Goal: Complete application form

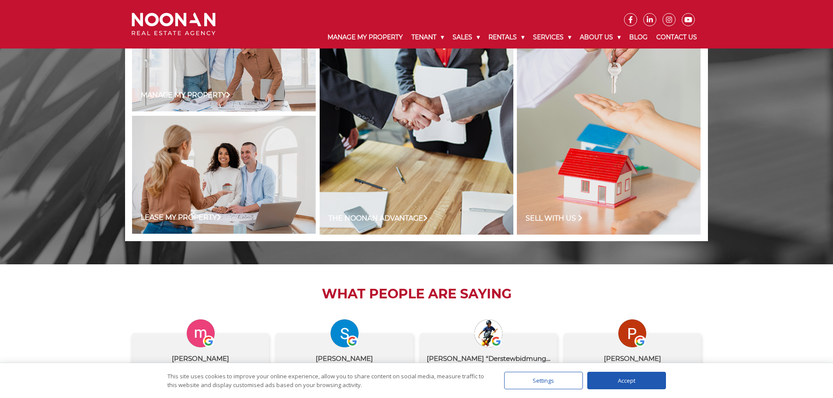
scroll to position [699, 0]
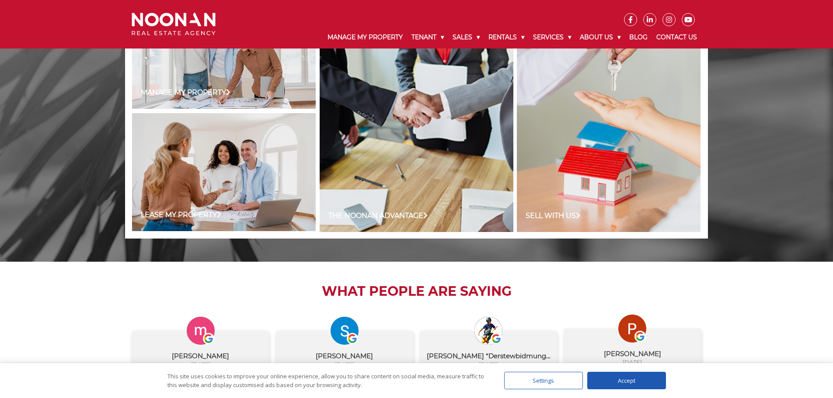
drag, startPoint x: 634, startPoint y: 383, endPoint x: 634, endPoint y: 375, distance: 7.9
click at [634, 383] on div "Accept" at bounding box center [626, 380] width 79 height 17
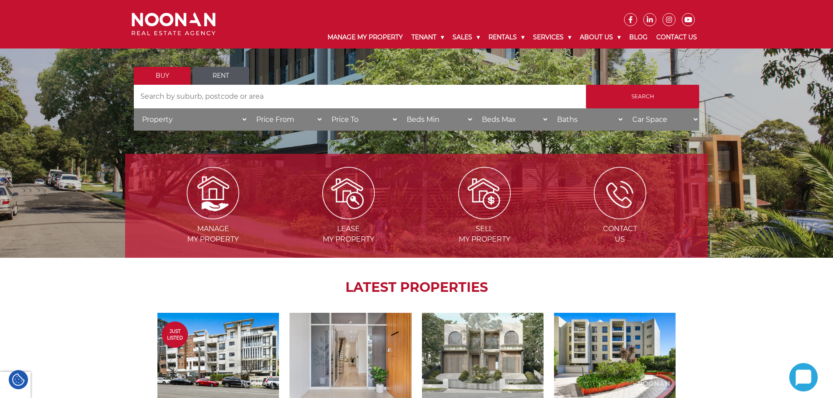
scroll to position [0, 0]
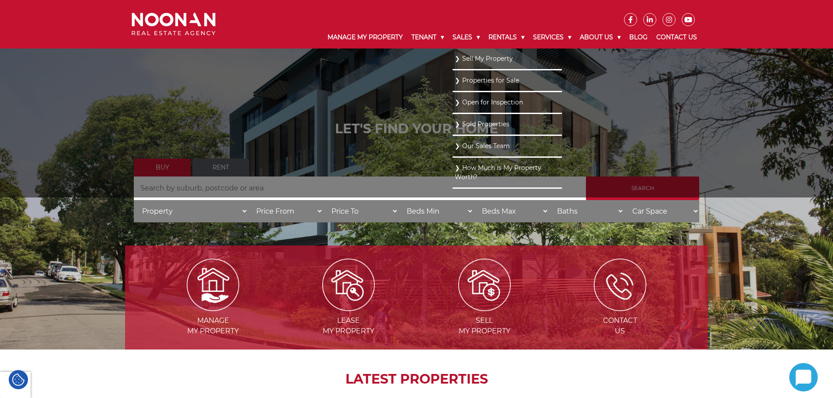
click at [496, 166] on link "How Much is My Property Worth?" at bounding box center [507, 172] width 105 height 21
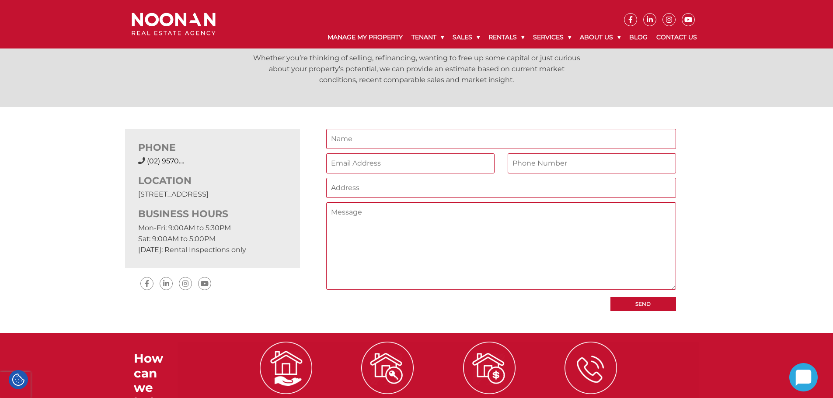
scroll to position [175, 0]
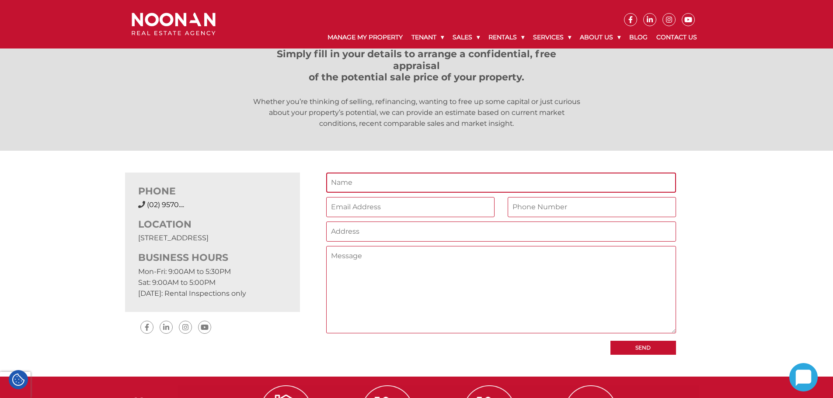
click at [335, 185] on input "Contact form" at bounding box center [501, 183] width 350 height 20
type input "[PERSON_NAME]"
click at [358, 208] on input "Contact form" at bounding box center [410, 207] width 168 height 20
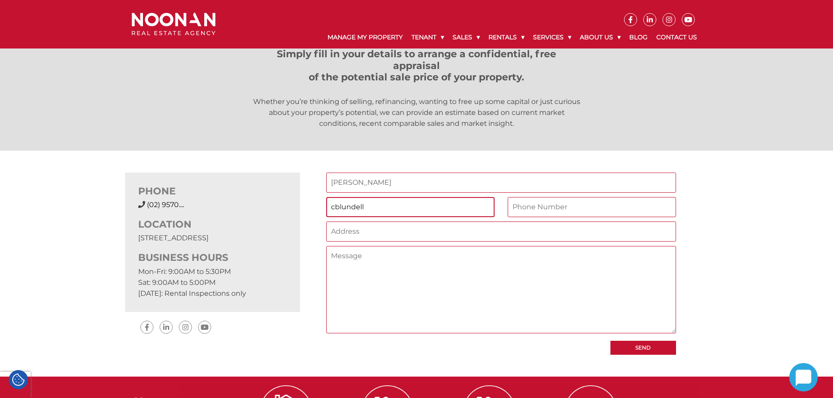
type input "[EMAIL_ADDRESS][DOMAIN_NAME]"
click at [550, 209] on input "Contact form" at bounding box center [591, 207] width 168 height 20
type input "0480 337 190"
click at [407, 230] on input "Contact form" at bounding box center [501, 232] width 350 height 20
click at [378, 234] on input "Contact form" at bounding box center [501, 232] width 350 height 20
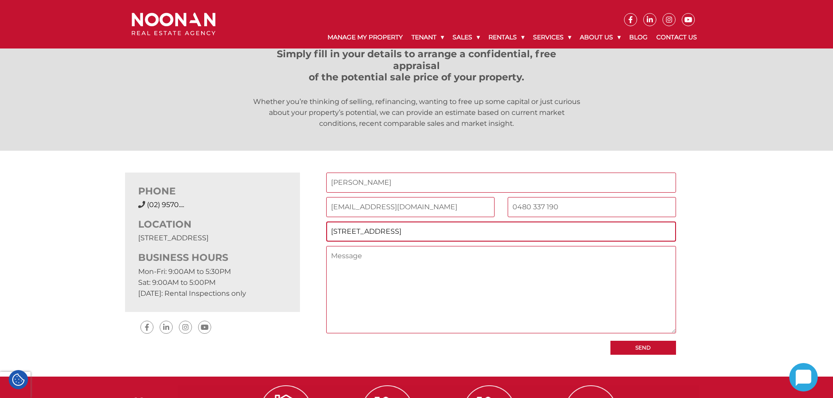
type input "[STREET_ADDRESS]"
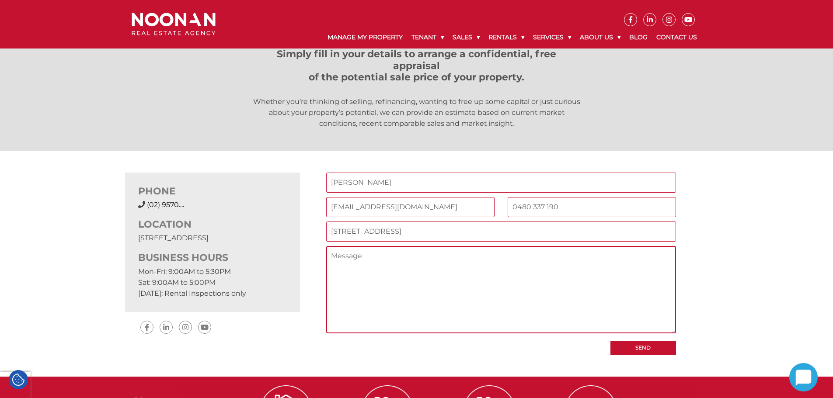
click at [360, 264] on textarea "Contact form" at bounding box center [501, 289] width 350 height 87
click at [541, 267] on textarea "Hi, I was hoping to obtain a very basic curbside appraisal for" at bounding box center [501, 289] width 350 height 87
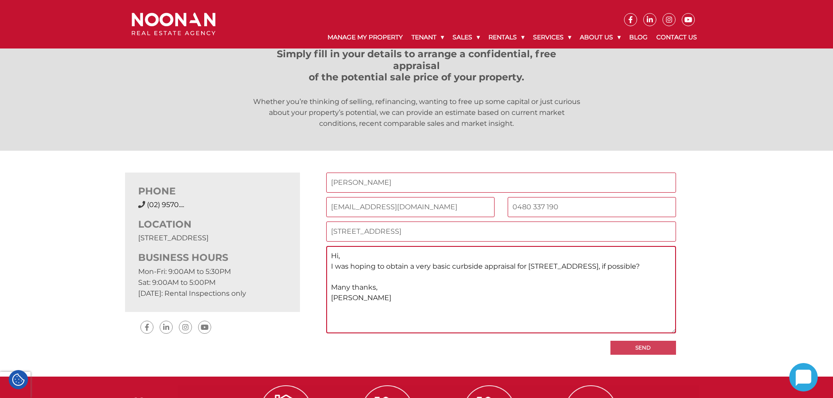
type textarea "Hi, I was hoping to obtain a very basic curbside appraisal for [STREET_ADDRESS]…"
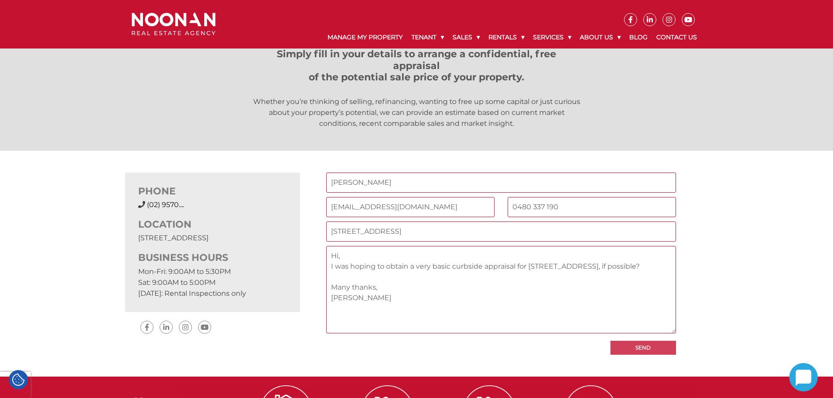
click at [642, 350] on input "Send" at bounding box center [643, 348] width 66 height 14
